Goal: Answer question/provide support: Share knowledge or assist other users

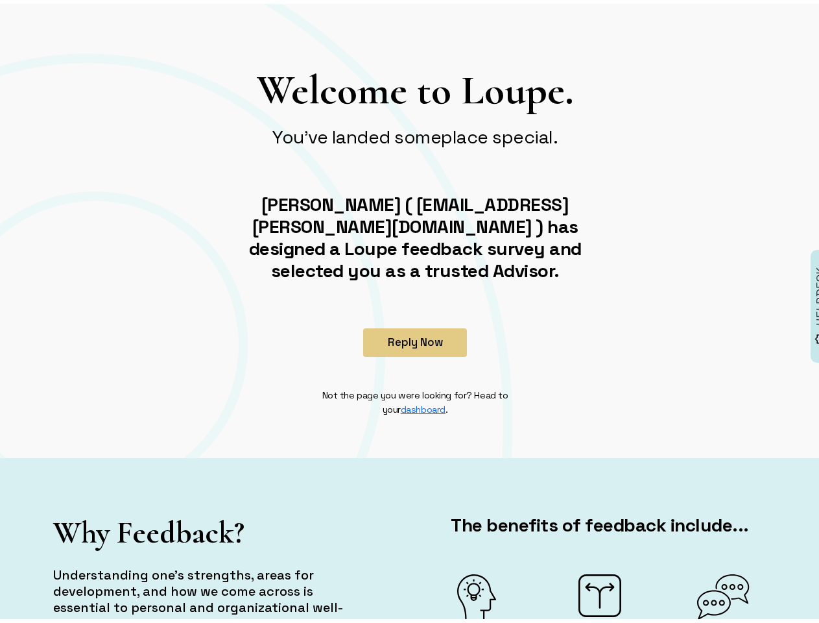
click at [410, 339] on button "Reply Now" at bounding box center [415, 338] width 104 height 29
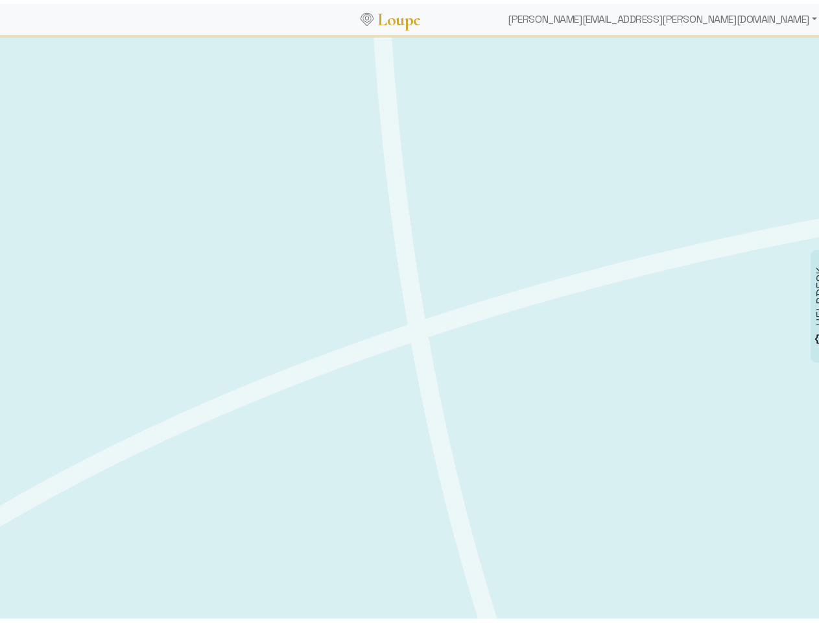
click at [810, 302] on div at bounding box center [415, 281] width 830 height 498
